Goal: Information Seeking & Learning: Learn about a topic

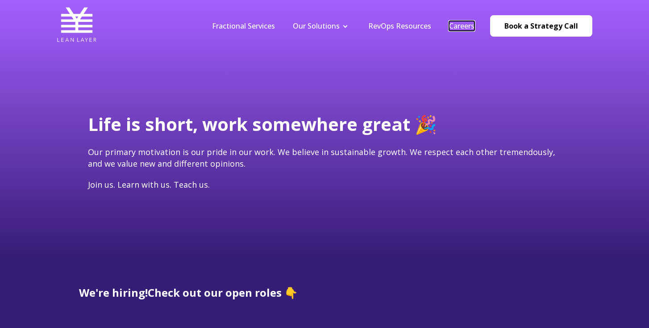
click at [468, 25] on link "Careers" at bounding box center [461, 26] width 25 height 10
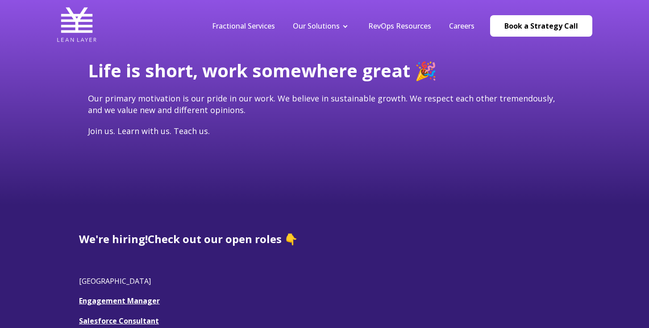
scroll to position [171, 0]
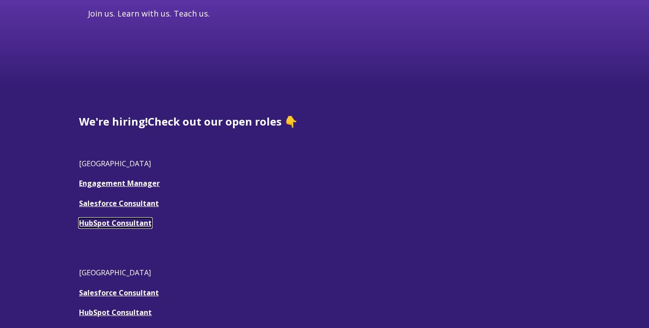
click at [126, 225] on link "HubSpot Consultant" at bounding box center [115, 223] width 73 height 10
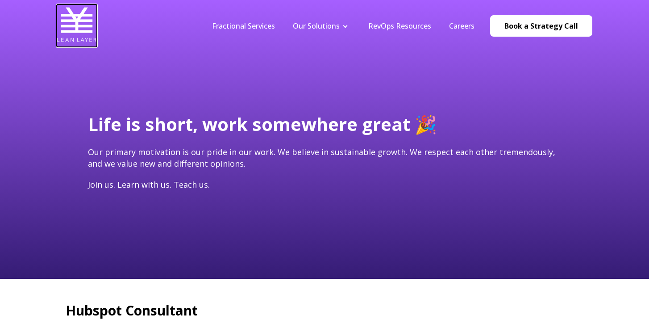
click at [75, 27] on img at bounding box center [77, 24] width 40 height 40
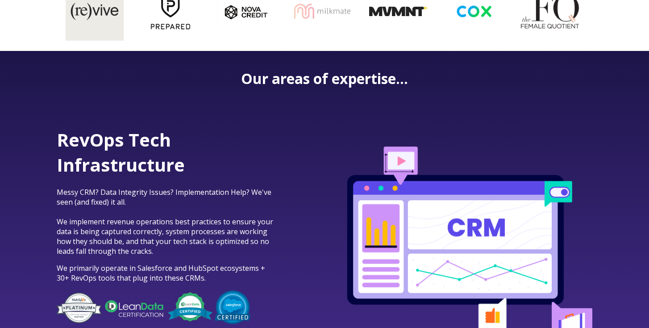
scroll to position [463, 0]
